Goal: Information Seeking & Learning: Learn about a topic

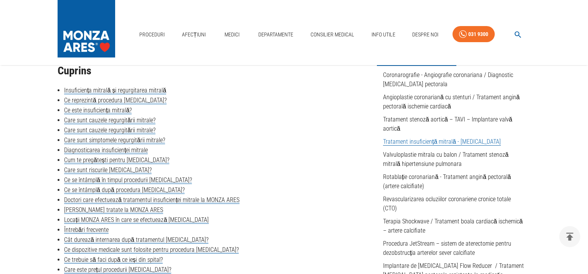
scroll to position [196, 0]
click at [424, 143] on link "Tratament insuficiență mitrală - [MEDICAL_DATA]" at bounding box center [442, 142] width 118 height 8
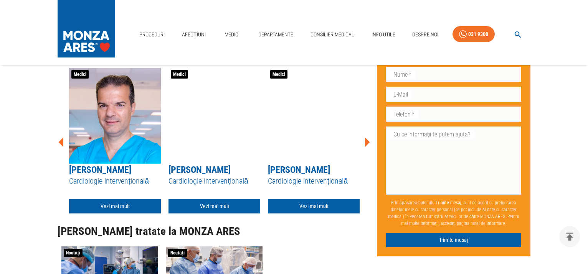
scroll to position [2796, 0]
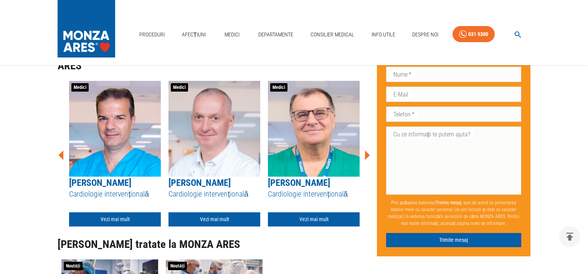
click at [368, 160] on icon at bounding box center [367, 155] width 5 height 10
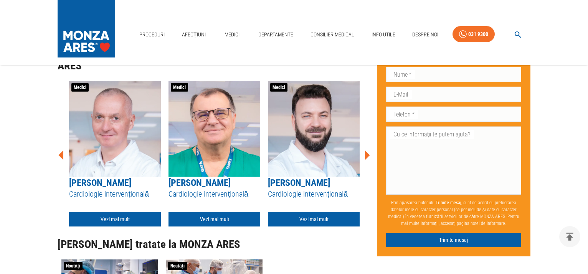
click at [368, 160] on icon at bounding box center [367, 155] width 5 height 10
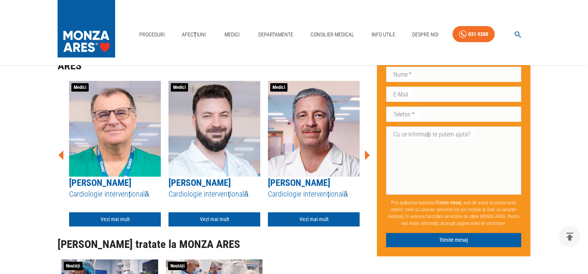
click at [368, 160] on icon at bounding box center [367, 155] width 5 height 10
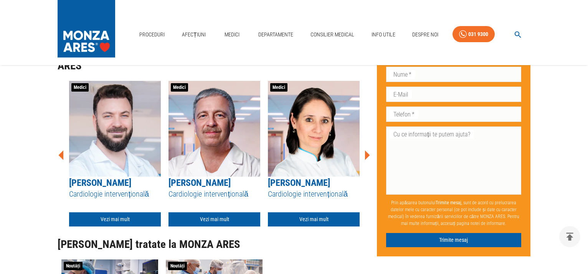
click at [368, 160] on icon at bounding box center [367, 155] width 5 height 10
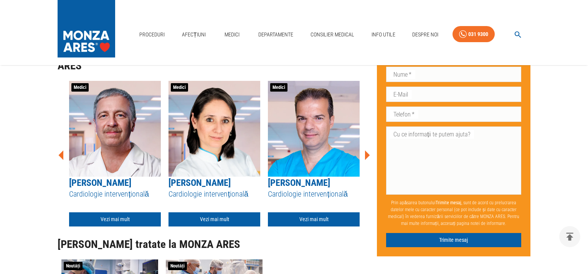
click at [368, 160] on icon at bounding box center [367, 155] width 5 height 10
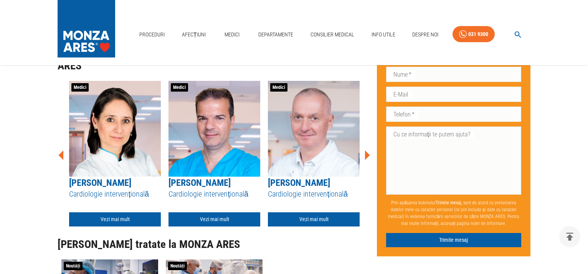
click at [368, 160] on icon at bounding box center [367, 155] width 5 height 10
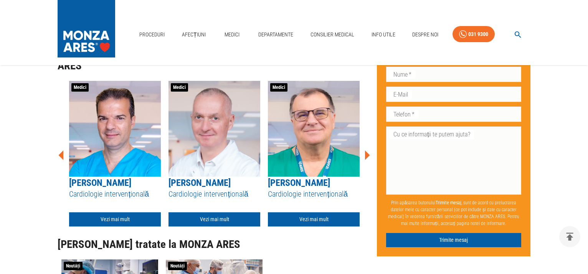
click at [368, 160] on icon at bounding box center [367, 155] width 5 height 10
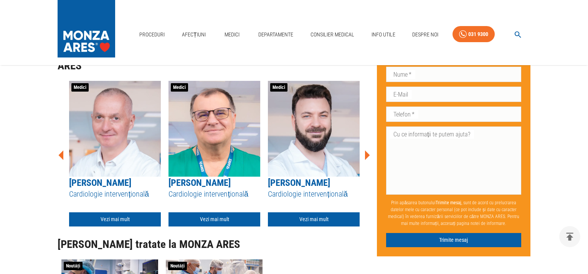
click at [368, 160] on icon at bounding box center [367, 155] width 5 height 10
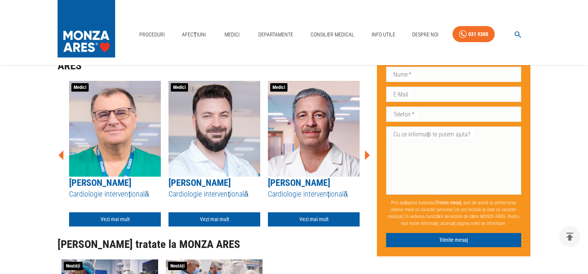
click at [368, 160] on icon at bounding box center [367, 155] width 5 height 10
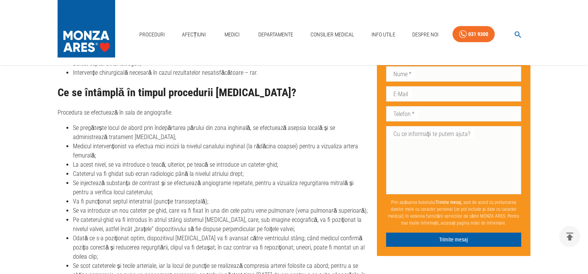
scroll to position [2366, 0]
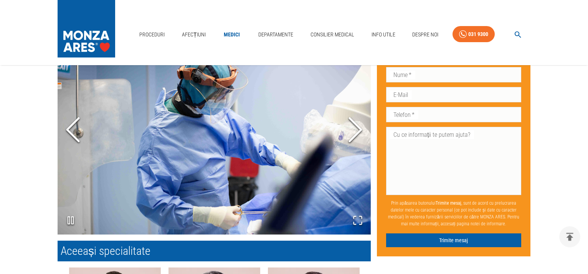
scroll to position [626, 0]
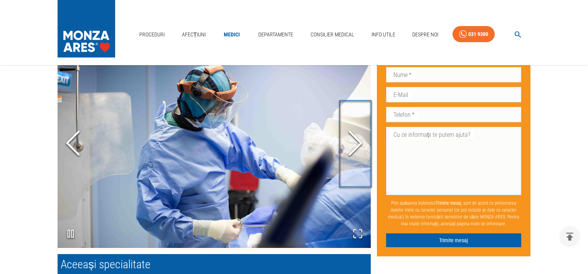
click at [357, 150] on icon "Next Slide" at bounding box center [355, 143] width 23 height 46
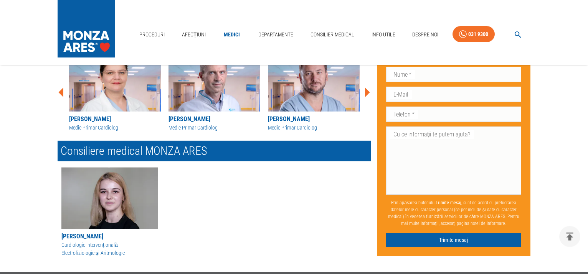
scroll to position [861, 0]
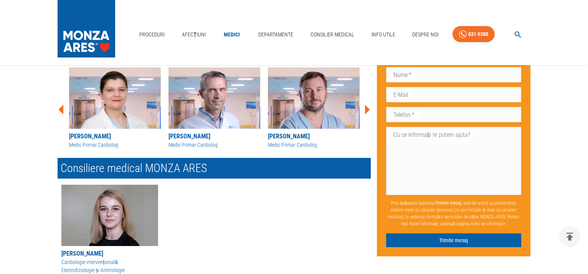
click at [365, 110] on icon at bounding box center [367, 110] width 5 height 10
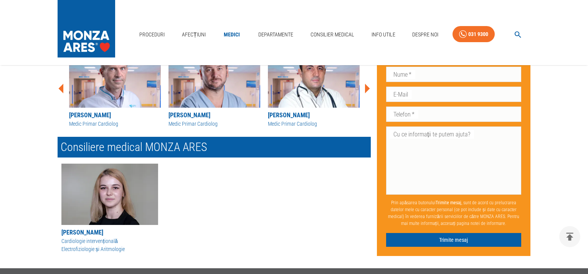
click at [365, 110] on div "Dr. Gabriela Răileanu Medic specialist cardiolog Dr. Corneliu Iorgulescu Medic …" at bounding box center [210, 85] width 319 height 91
click at [365, 89] on icon at bounding box center [367, 89] width 5 height 10
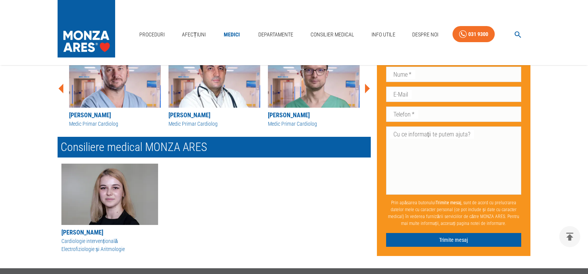
click at [365, 89] on icon at bounding box center [367, 89] width 5 height 10
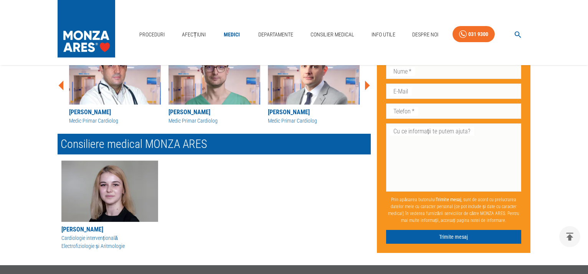
click at [365, 89] on icon at bounding box center [367, 86] width 5 height 10
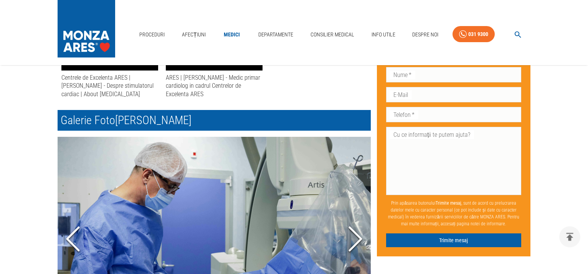
scroll to position [509, 0]
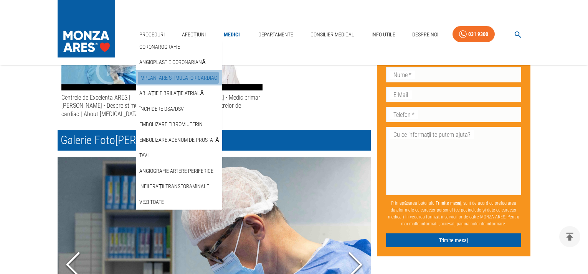
click at [196, 76] on link "Implantare stimulator cardiac" at bounding box center [178, 78] width 81 height 13
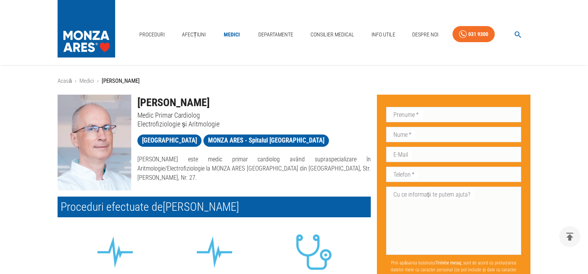
scroll to position [509, 0]
